Goal: Use online tool/utility: Utilize a website feature to perform a specific function

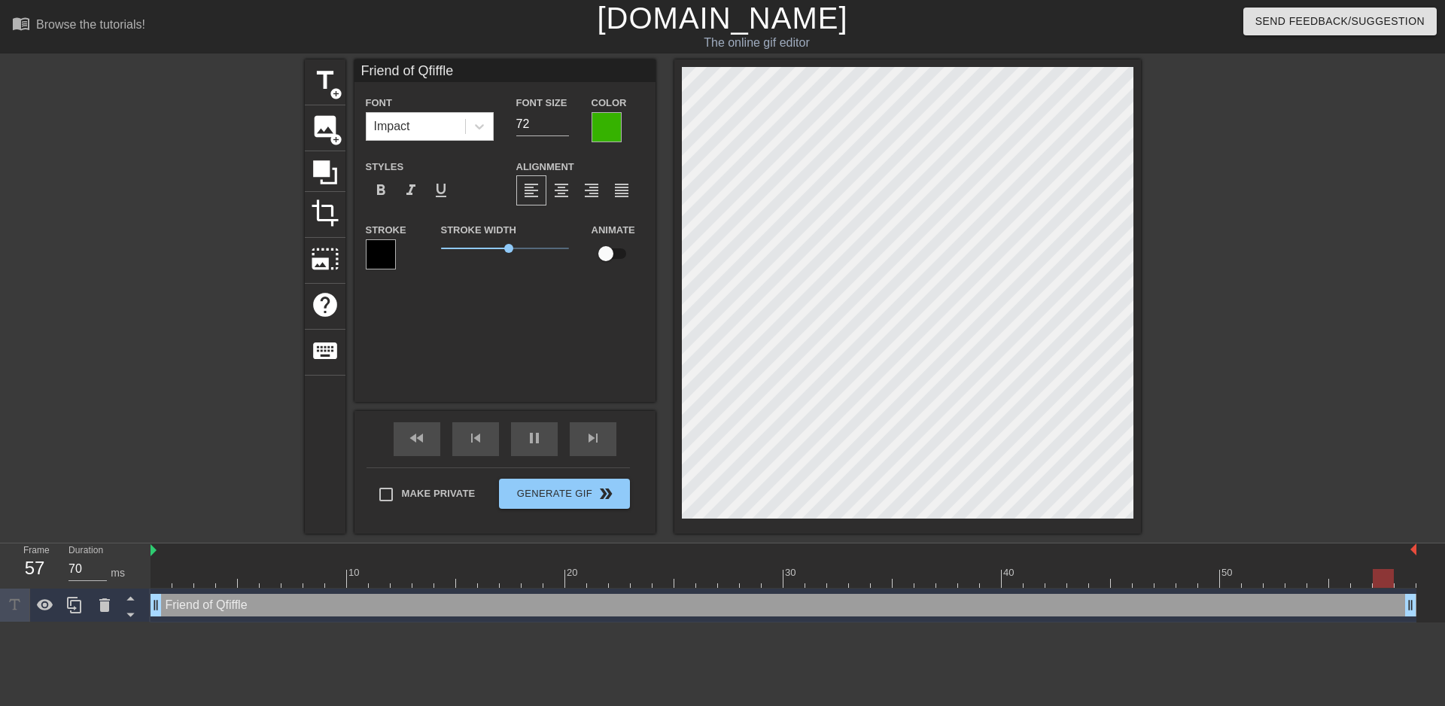
click at [611, 123] on div at bounding box center [607, 127] width 30 height 30
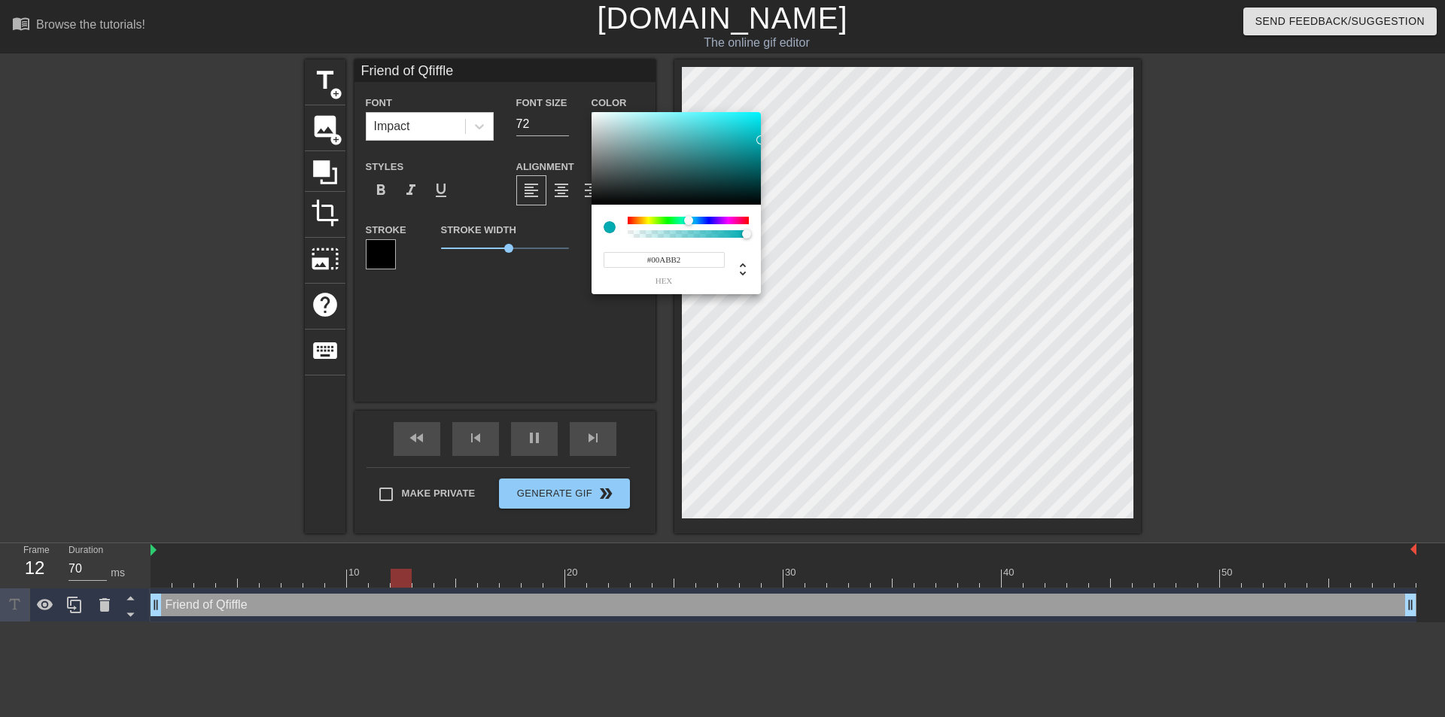
drag, startPoint x: 659, startPoint y: 218, endPoint x: 689, endPoint y: 221, distance: 29.4
click at [689, 221] on div at bounding box center [688, 220] width 9 height 9
drag, startPoint x: 758, startPoint y: 142, endPoint x: 811, endPoint y: 144, distance: 52.7
click at [806, 139] on div "#00AAB4 hex" at bounding box center [722, 358] width 1445 height 717
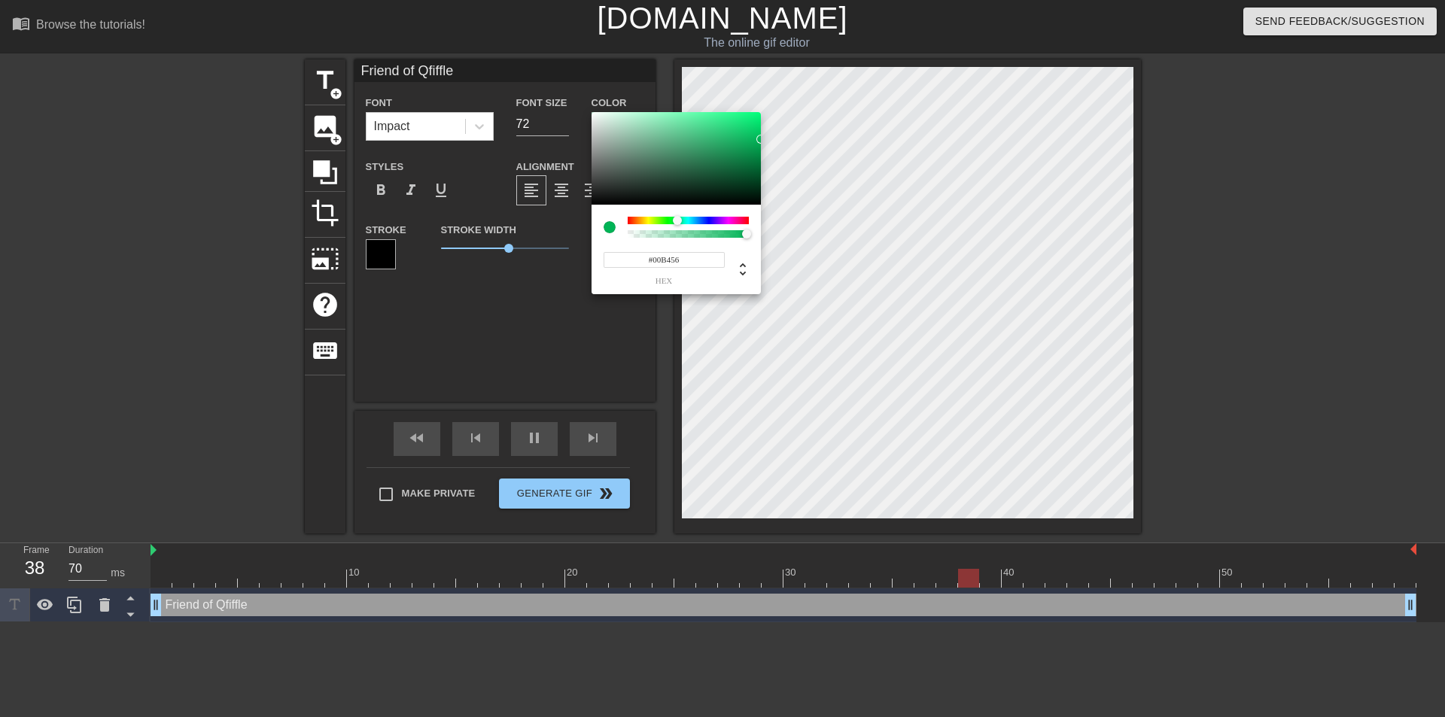
type input "#00B44F"
drag, startPoint x: 688, startPoint y: 219, endPoint x: 677, endPoint y: 220, distance: 11.3
click at [677, 220] on div at bounding box center [676, 220] width 9 height 9
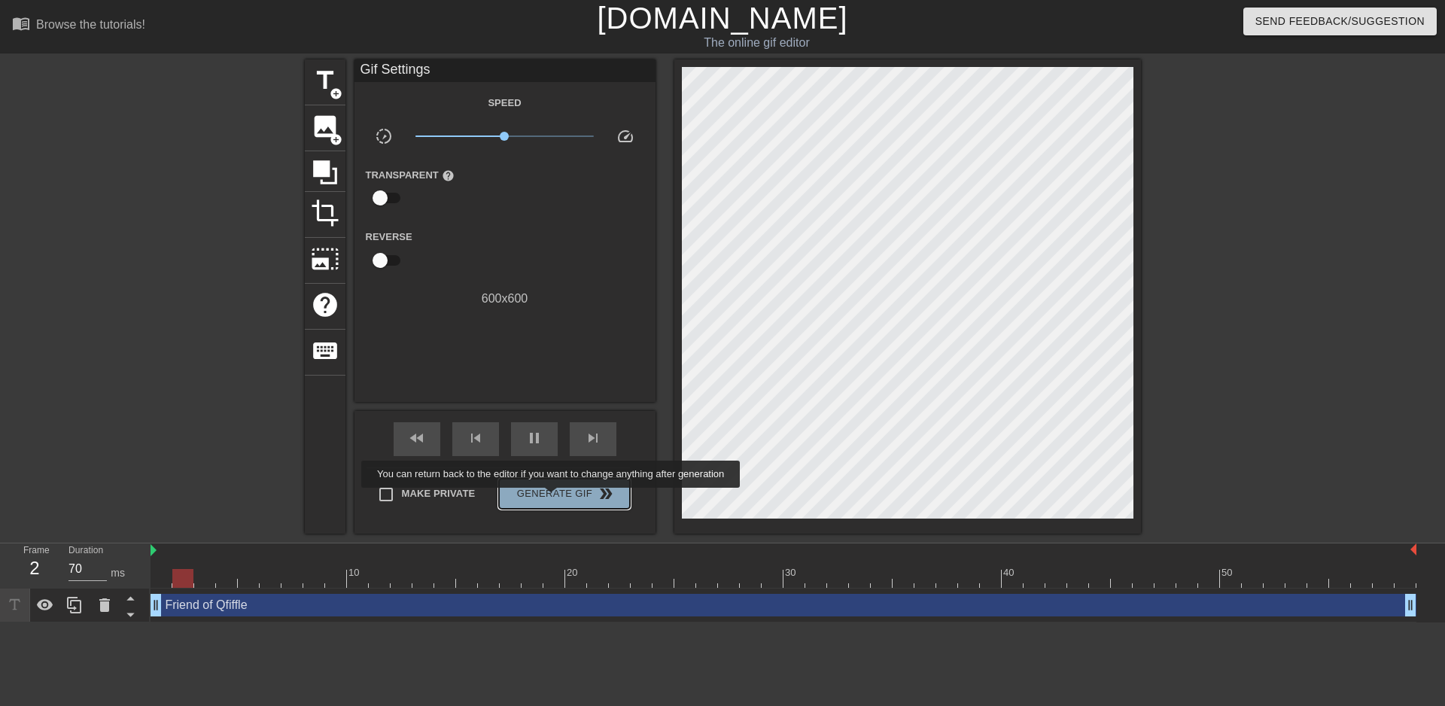
click at [553, 498] on span "Generate Gif double_arrow" at bounding box center [564, 494] width 118 height 18
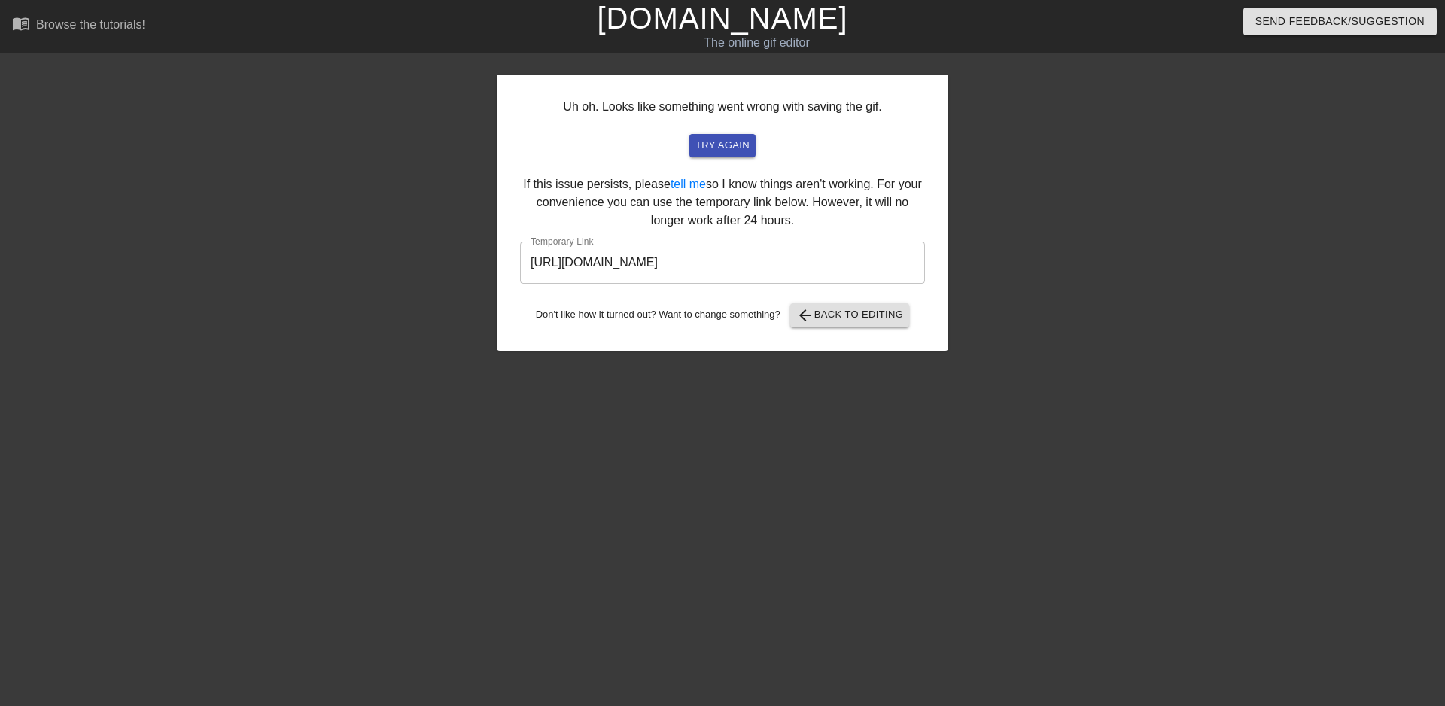
click at [733, 260] on input "[URL][DOMAIN_NAME]" at bounding box center [722, 263] width 405 height 42
click at [736, 258] on input "[URL][DOMAIN_NAME]" at bounding box center [722, 263] width 405 height 42
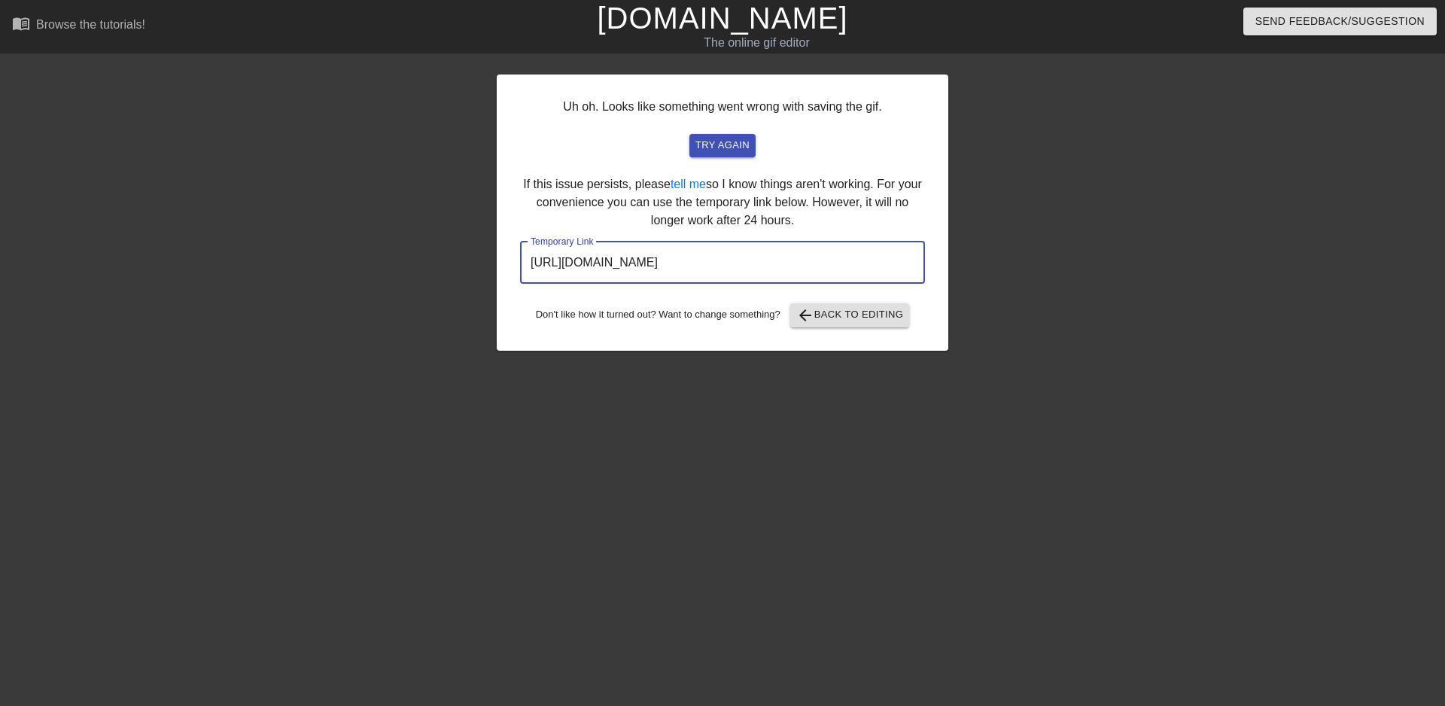
click at [736, 258] on input "[URL][DOMAIN_NAME]" at bounding box center [722, 263] width 405 height 42
